Goal: Communication & Community: Answer question/provide support

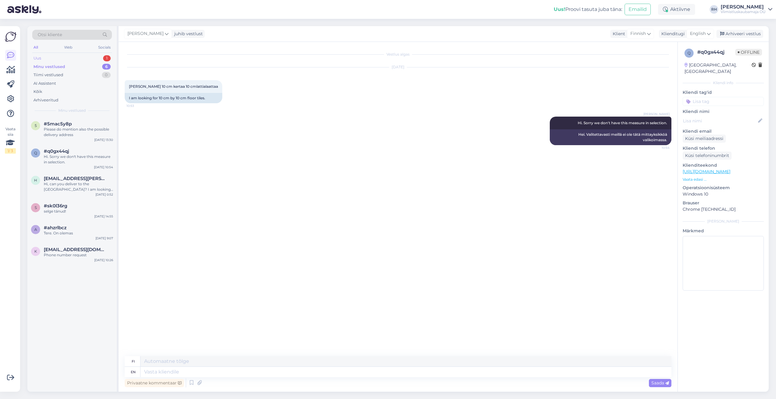
click at [49, 60] on div "Uus 1" at bounding box center [72, 58] width 80 height 9
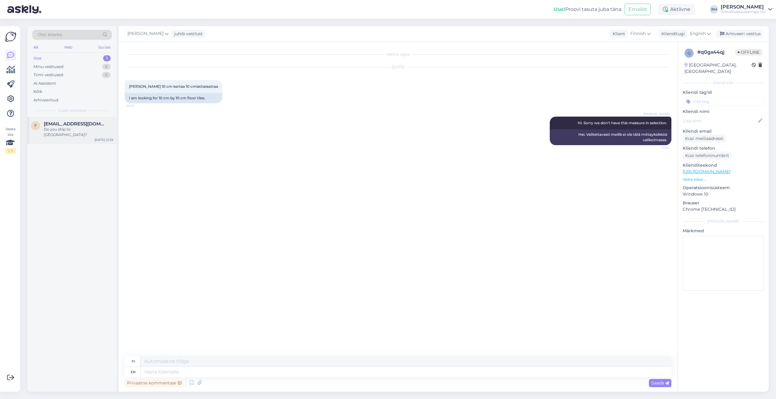
click at [67, 119] on div "f [EMAIL_ADDRESS][DOMAIN_NAME] Do you ship to [GEOGRAPHIC_DATA]? [DATE] 21:29" at bounding box center [71, 130] width 89 height 27
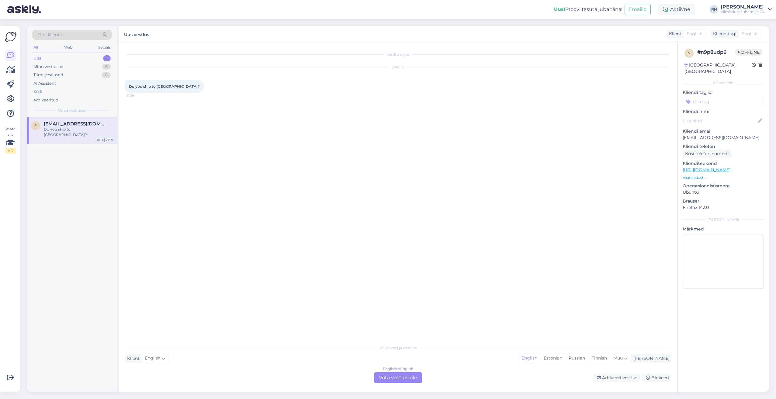
click at [67, 54] on div "Uus 1" at bounding box center [72, 58] width 80 height 9
click at [69, 66] on div "Minu vestlused 6" at bounding box center [72, 67] width 80 height 9
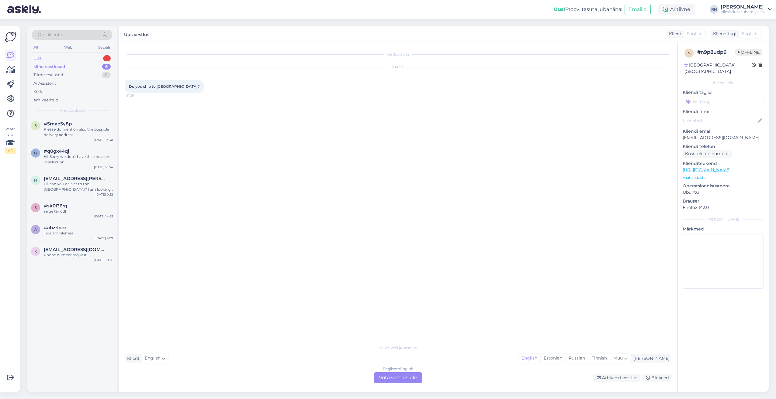
click at [68, 58] on div "Uus 1" at bounding box center [72, 58] width 80 height 9
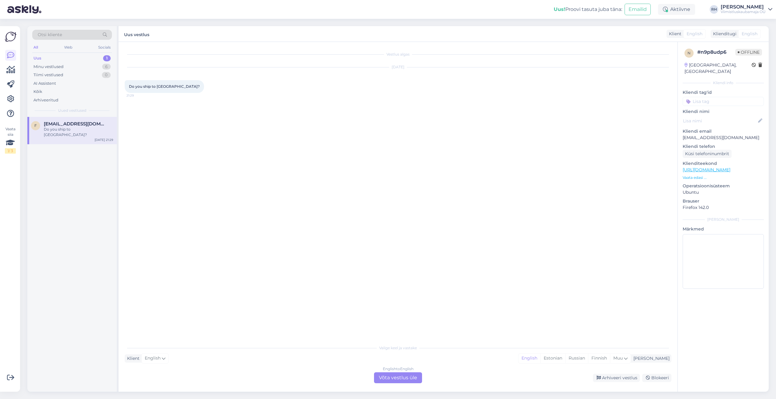
drag, startPoint x: 87, startPoint y: 134, endPoint x: 48, endPoint y: 131, distance: 38.7
click at [48, 131] on div "Do you ship to [GEOGRAPHIC_DATA]?" at bounding box center [78, 132] width 69 height 11
click at [630, 381] on div "Arhiveeri vestlus" at bounding box center [616, 378] width 47 height 8
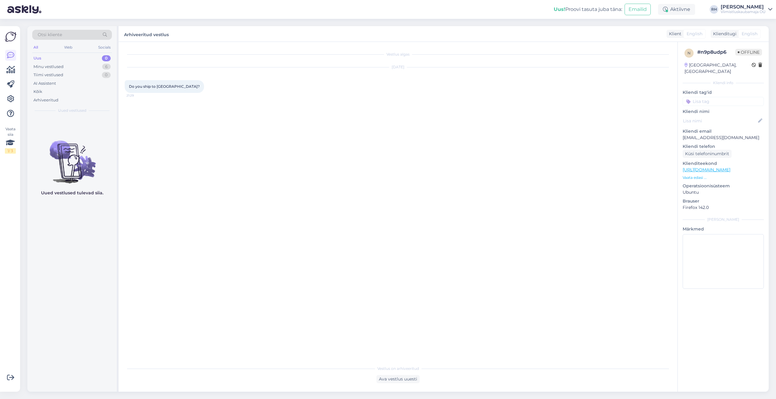
click at [45, 58] on div "Uus 0" at bounding box center [72, 58] width 80 height 9
click at [47, 64] on div "Minu vestlused" at bounding box center [48, 67] width 30 height 6
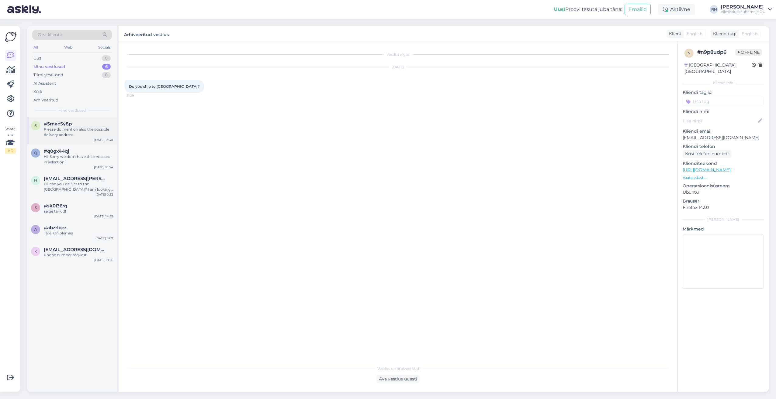
click at [58, 139] on div "5 #5mac5y8p Please do mention also the possible delivery address [DATE] 13:30" at bounding box center [71, 130] width 89 height 27
